Goal: Book appointment/travel/reservation

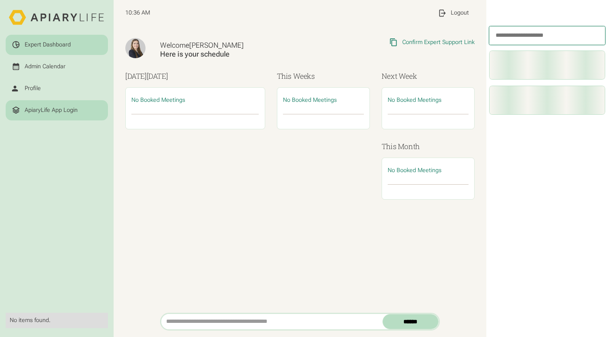
click at [63, 109] on div "ApiaryLife App Login" at bounding box center [51, 110] width 53 height 7
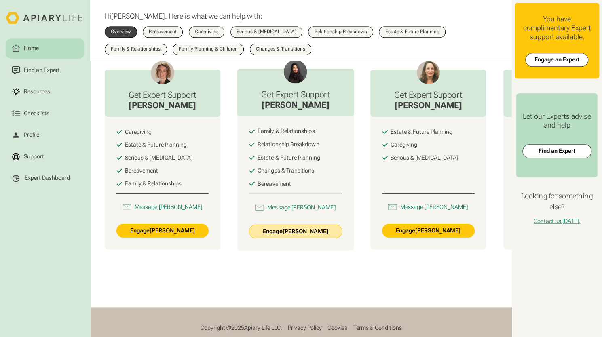
click at [291, 238] on link "Engage [PERSON_NAME]" at bounding box center [294, 232] width 93 height 14
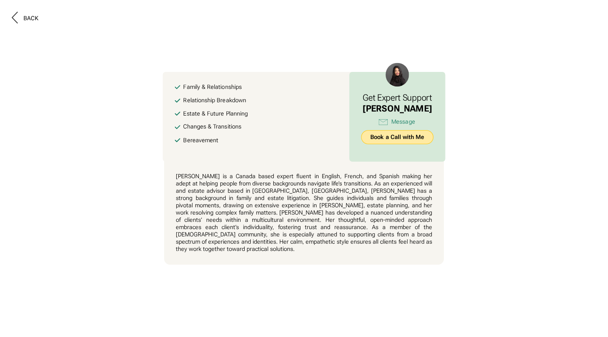
click at [378, 138] on link "Book a Call with Me" at bounding box center [397, 138] width 72 height 14
click at [27, 24] on button "Back" at bounding box center [25, 19] width 27 height 14
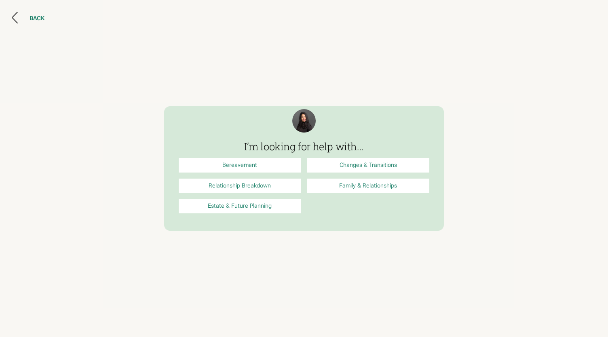
click at [34, 19] on div "BACK" at bounding box center [36, 18] width 15 height 7
